Goal: Task Accomplishment & Management: Manage account settings

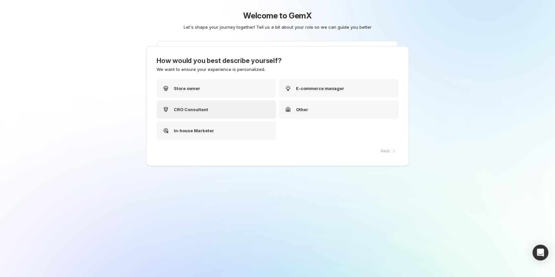
click at [212, 110] on div "CRO Consultant" at bounding box center [217, 109] width 120 height 18
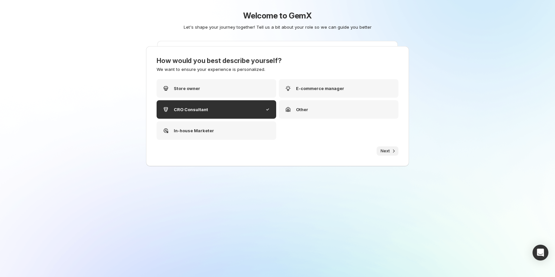
click at [382, 149] on span "Next" at bounding box center [384, 151] width 9 height 5
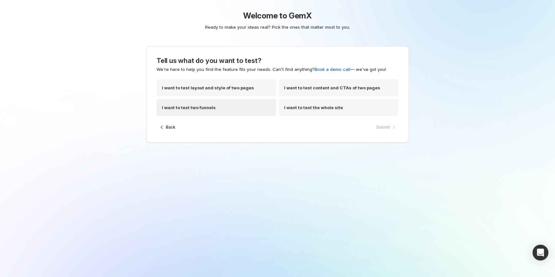
click at [228, 106] on div "I want to test two funnels" at bounding box center [217, 107] width 120 height 17
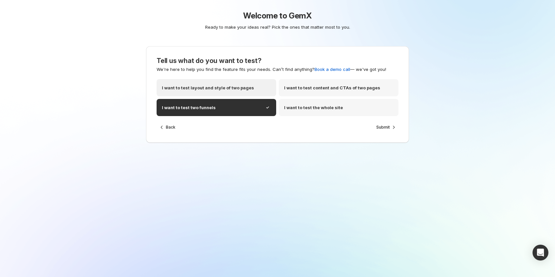
click at [227, 90] on p "I want to test layout and style of two pages" at bounding box center [208, 88] width 92 height 7
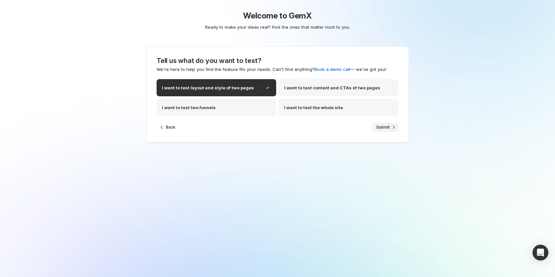
click at [382, 125] on span "Submit" at bounding box center [383, 127] width 14 height 5
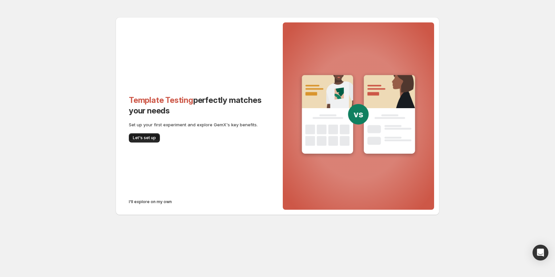
click at [138, 136] on span "Let's set up" at bounding box center [144, 137] width 23 height 5
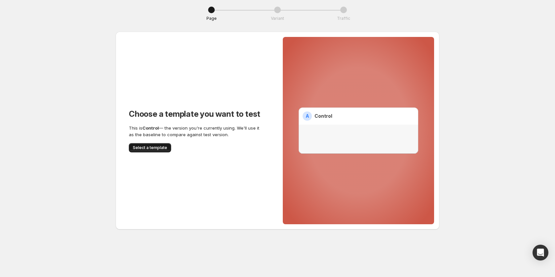
click at [158, 151] on button "Select a template" at bounding box center [150, 147] width 42 height 9
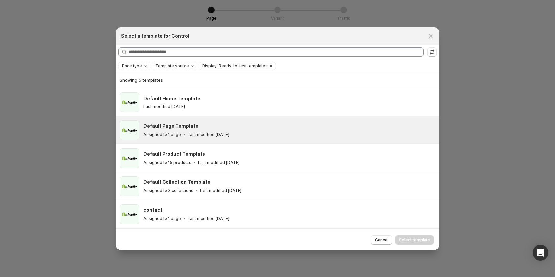
click at [197, 143] on div "Default Page Template Assigned to 1 page Last modified 5 days ago" at bounding box center [278, 131] width 324 height 28
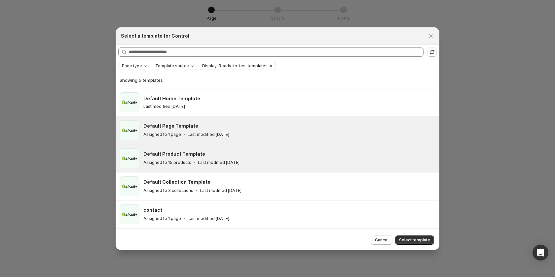
drag, startPoint x: 405, startPoint y: 236, endPoint x: 263, endPoint y: 168, distance: 157.6
click at [405, 236] on button "Select template" at bounding box center [414, 240] width 39 height 9
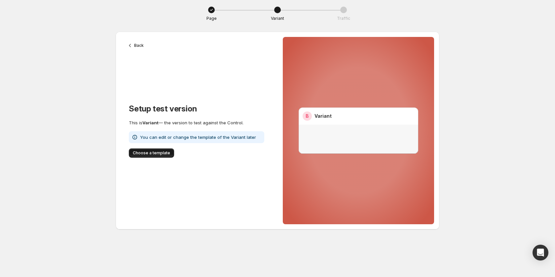
click at [155, 152] on span "Choose a template" at bounding box center [151, 153] width 37 height 5
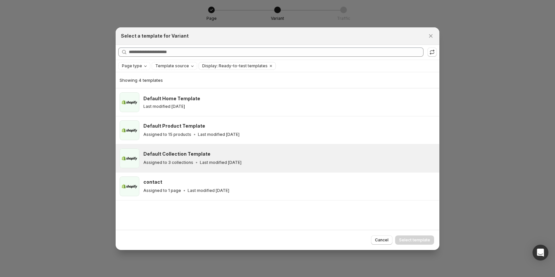
click at [328, 168] on div "Default Collection Template Assigned to 3 collections Last modified 5 days ago" at bounding box center [278, 159] width 324 height 28
click at [414, 240] on span "Select template" at bounding box center [414, 240] width 31 height 5
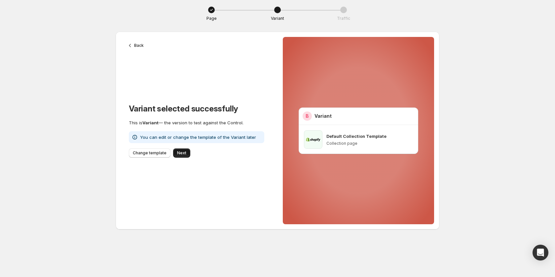
click at [182, 155] on span "Next" at bounding box center [181, 153] width 9 height 5
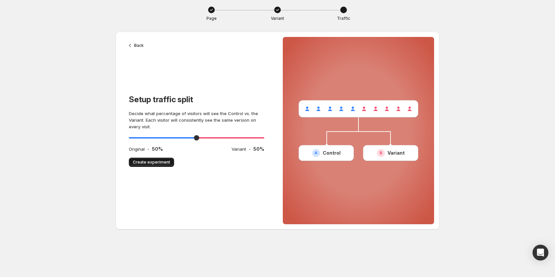
click at [145, 166] on button "Create experiment" at bounding box center [151, 162] width 45 height 9
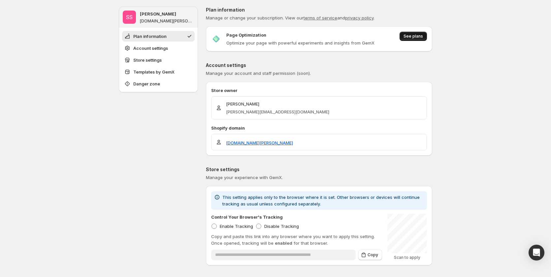
click at [411, 38] on span "See plans" at bounding box center [413, 36] width 19 height 5
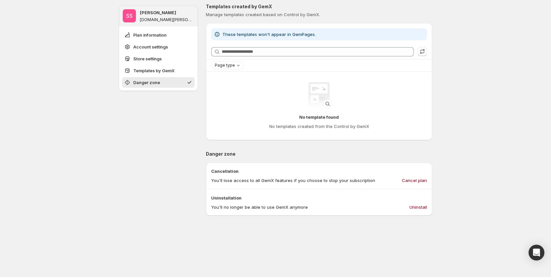
scroll to position [396, 0]
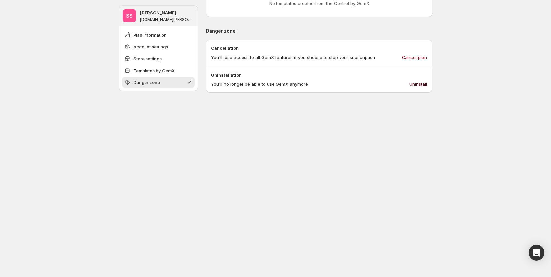
click at [417, 85] on span "Uninstall" at bounding box center [419, 84] width 18 height 7
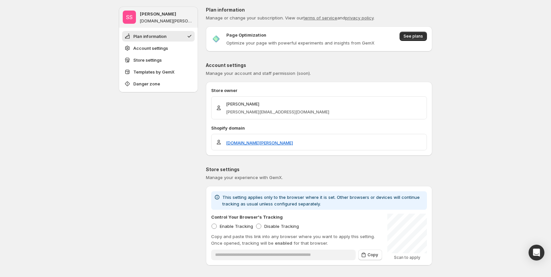
click at [414, 7] on p "Plan information" at bounding box center [319, 10] width 227 height 7
click at [417, 33] on button "See plans" at bounding box center [413, 36] width 27 height 9
click at [413, 37] on span "See plans" at bounding box center [413, 36] width 19 height 5
click at [416, 36] on span "See plans" at bounding box center [413, 36] width 19 height 5
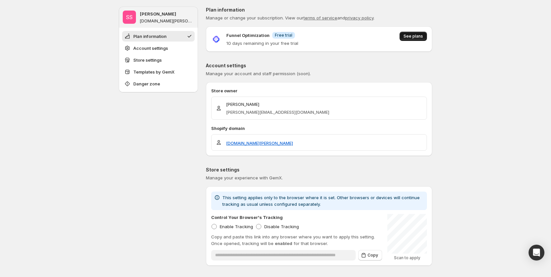
click at [417, 40] on button "See plans" at bounding box center [413, 36] width 27 height 9
